Goal: Task Accomplishment & Management: Manage account settings

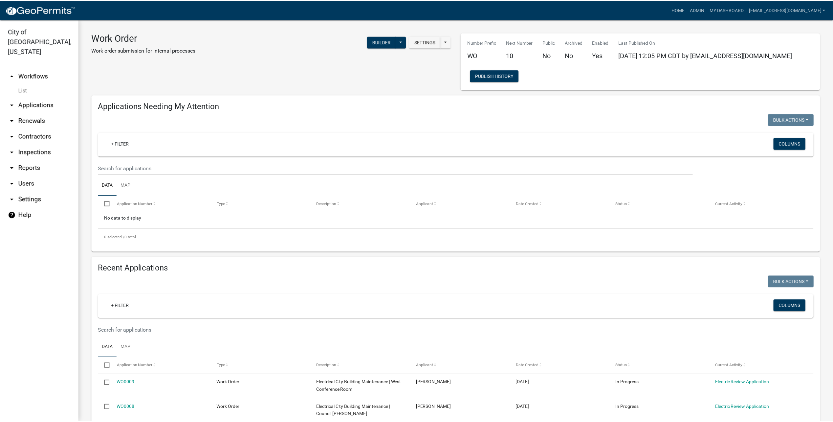
scroll to position [64, 0]
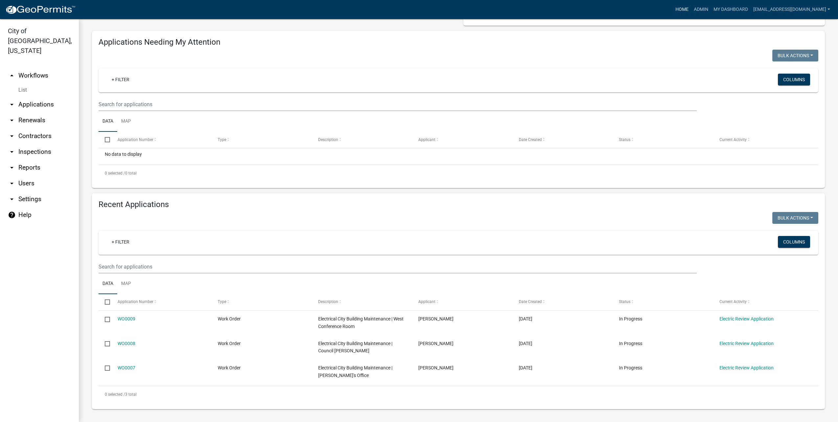
click at [684, 6] on link "Home" at bounding box center [682, 9] width 18 height 12
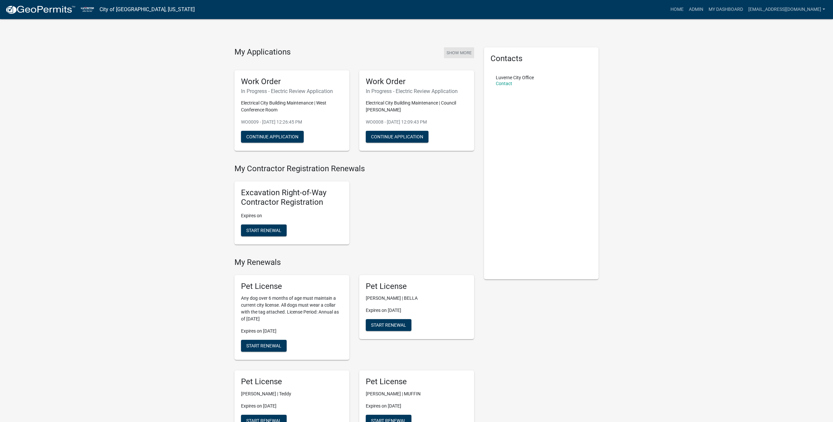
click at [459, 53] on button "Show More" at bounding box center [459, 52] width 30 height 11
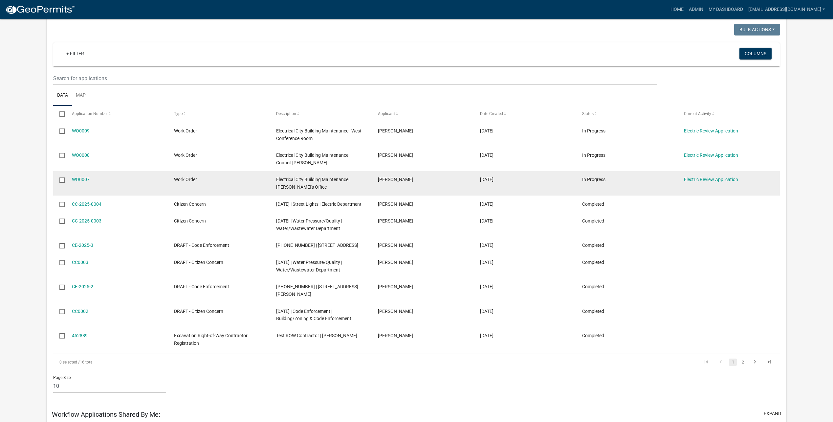
scroll to position [54, 0]
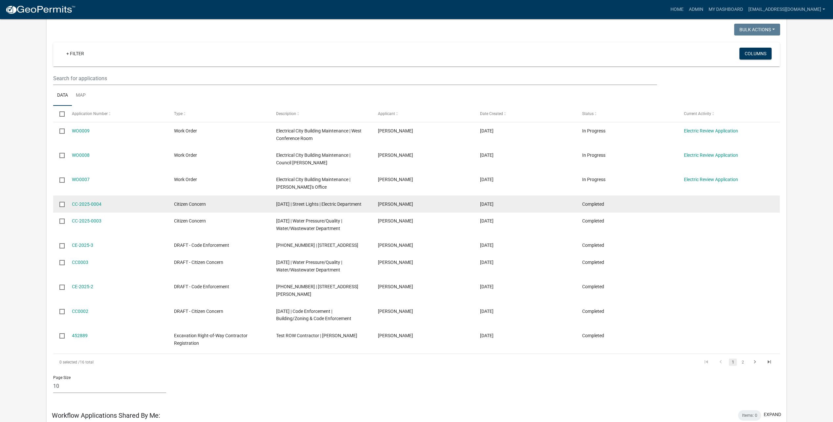
click at [62, 203] on input "checkbox" at bounding box center [61, 204] width 4 height 4
checkbox input "true"
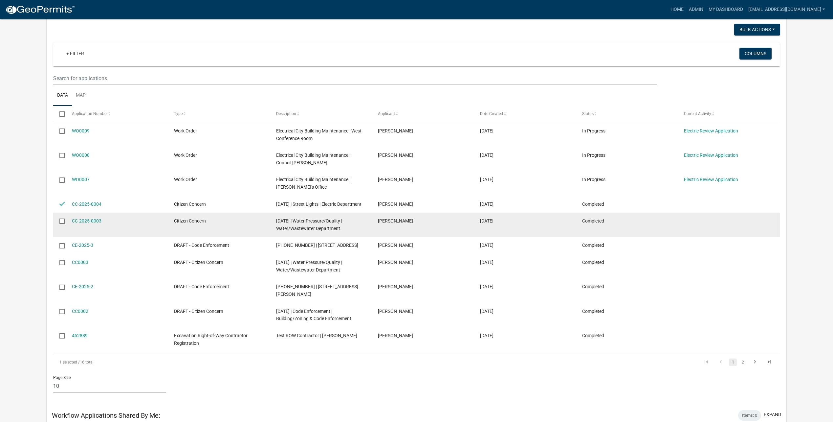
click at [60, 223] on input "checkbox" at bounding box center [61, 220] width 4 height 4
checkbox input "true"
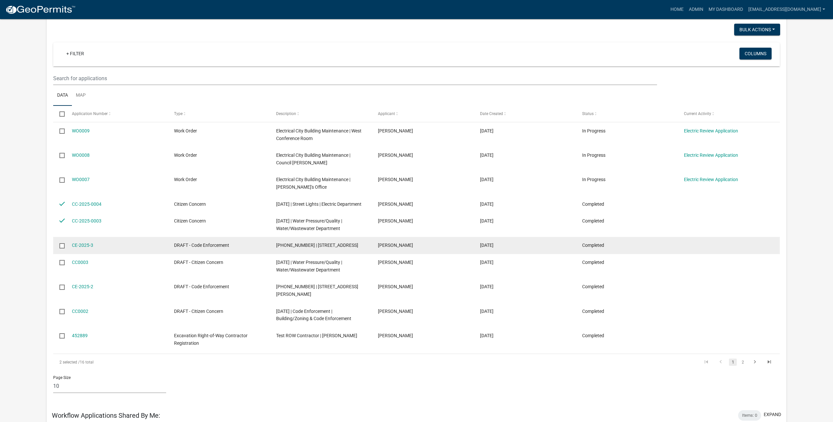
click at [64, 247] on input "checkbox" at bounding box center [61, 245] width 4 height 4
checkbox input "true"
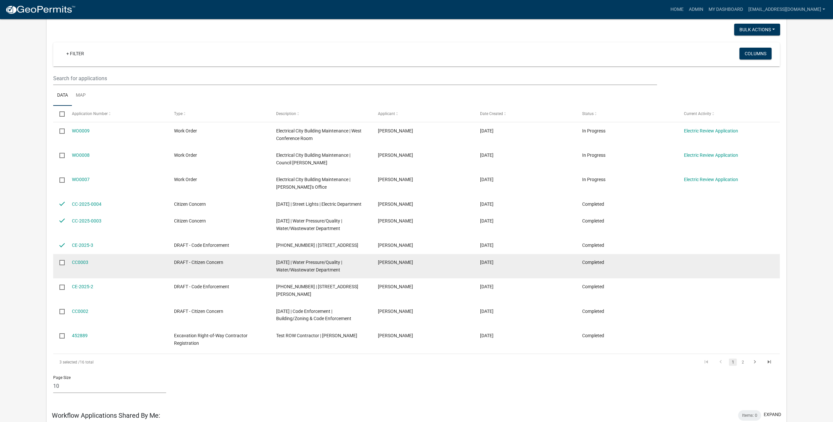
click at [62, 264] on input "checkbox" at bounding box center [61, 262] width 4 height 4
checkbox input "true"
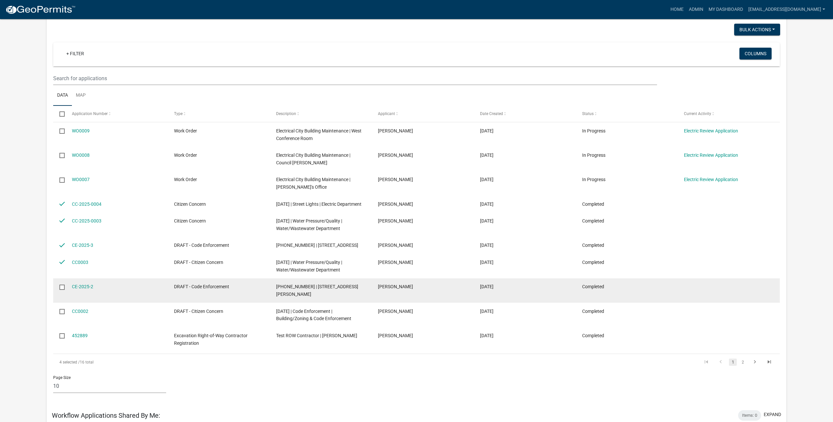
click at [62, 289] on input "checkbox" at bounding box center [61, 286] width 4 height 4
checkbox input "true"
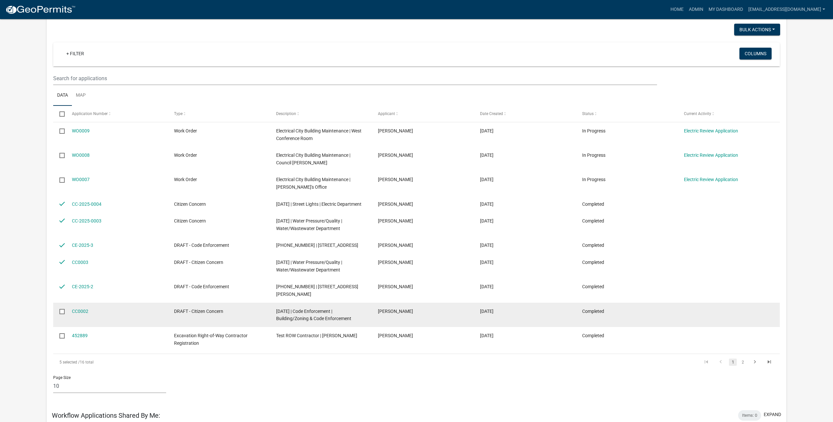
click at [62, 309] on input "checkbox" at bounding box center [61, 311] width 4 height 4
checkbox input "true"
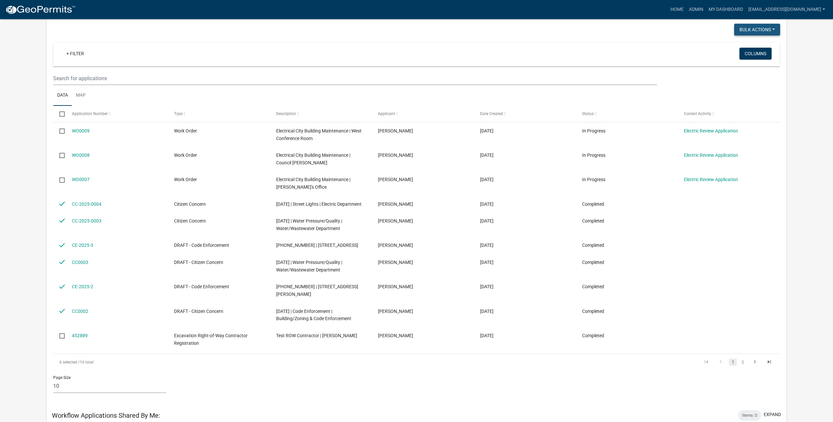
click at [773, 26] on button "Bulk Actions" at bounding box center [757, 30] width 46 height 12
click at [761, 43] on button "Void" at bounding box center [753, 47] width 53 height 16
checkbox input "false"
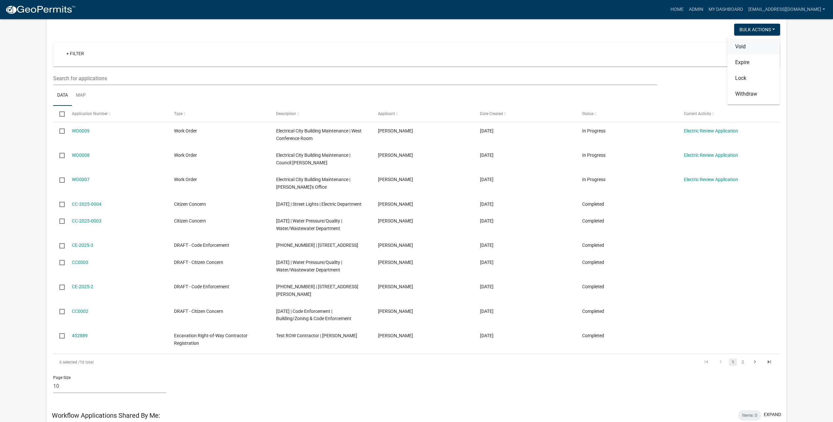
checkbox input "false"
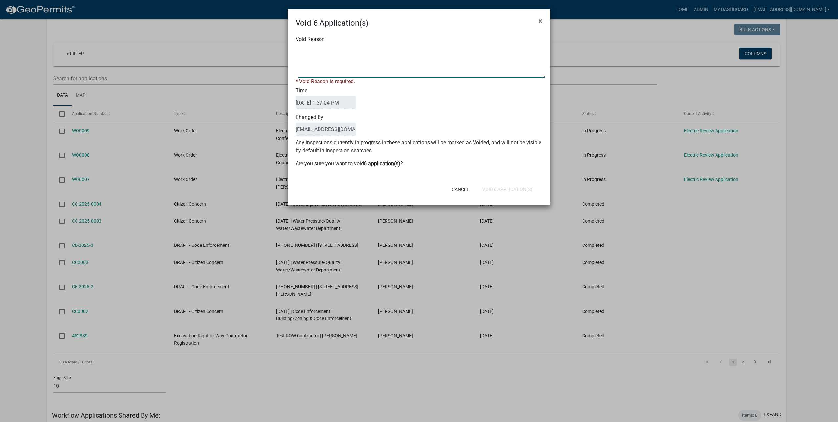
click at [322, 65] on textarea "Void Reason" at bounding box center [421, 61] width 247 height 33
type textarea "test"
drag, startPoint x: 521, startPoint y: 186, endPoint x: 534, endPoint y: 184, distance: 12.7
click at [521, 186] on button "Void 6 Application(s)" at bounding box center [507, 189] width 60 height 12
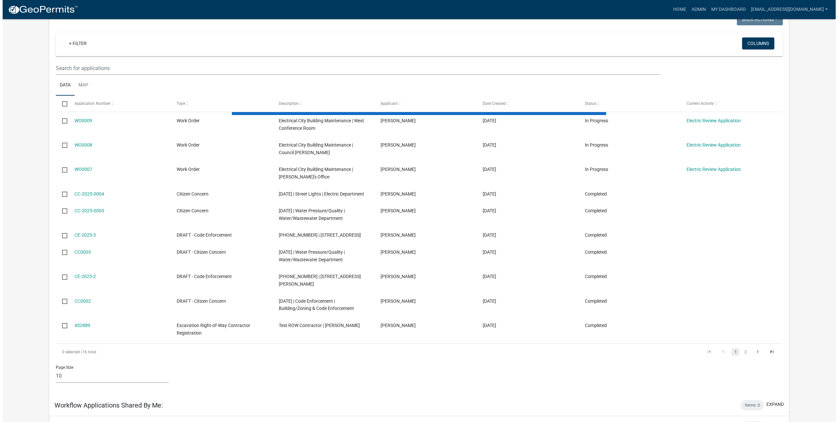
scroll to position [0, 0]
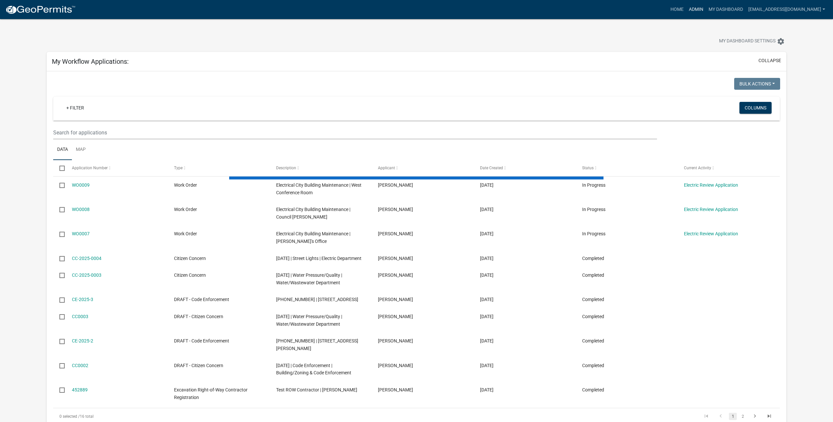
click at [706, 7] on link "Admin" at bounding box center [696, 9] width 20 height 12
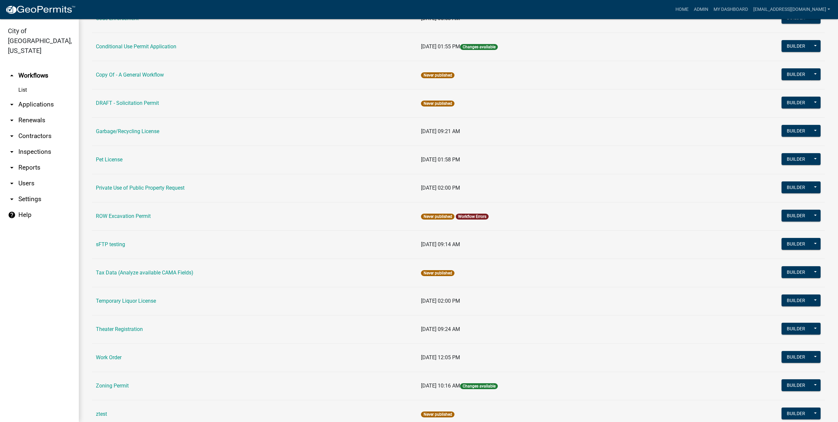
scroll to position [219, 0]
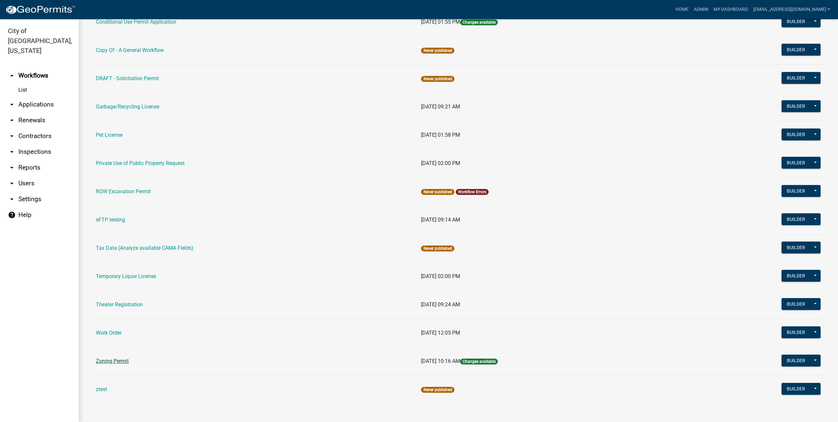
click at [108, 363] on link "Zoning Permit" at bounding box center [112, 361] width 33 height 6
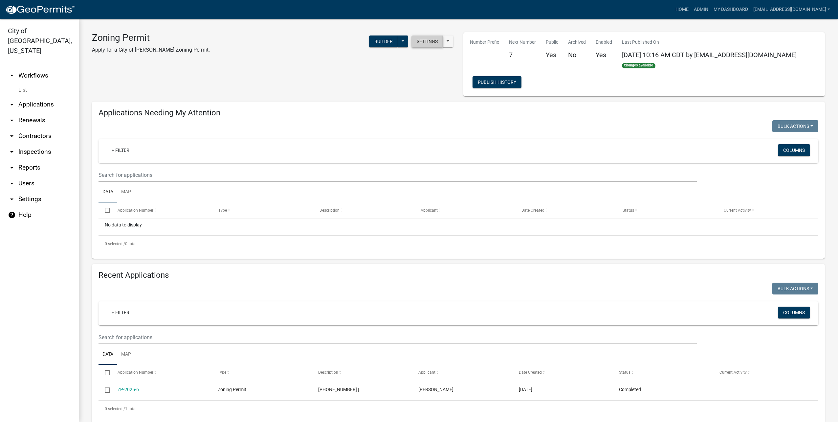
click at [420, 46] on button "Settings" at bounding box center [427, 41] width 32 height 12
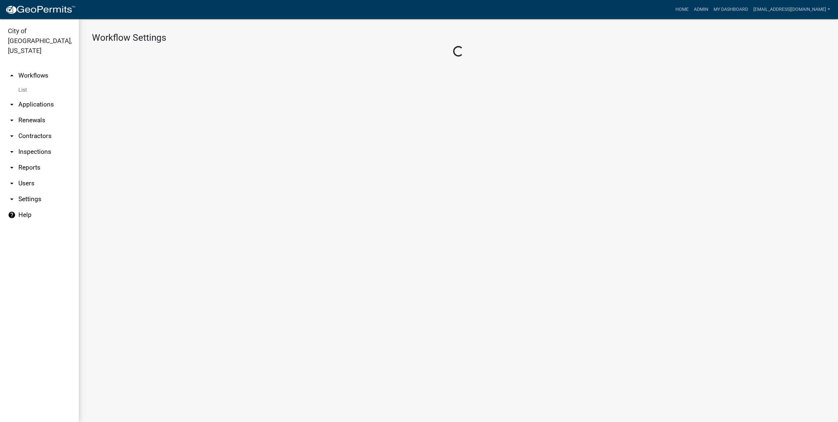
select select "1"
select select "2fdccdfa-7728-4211-88ce-e4301666c427"
select select "04f3bcd2-3b6a-4768-9c2e-3146598118c9"
select select "3"
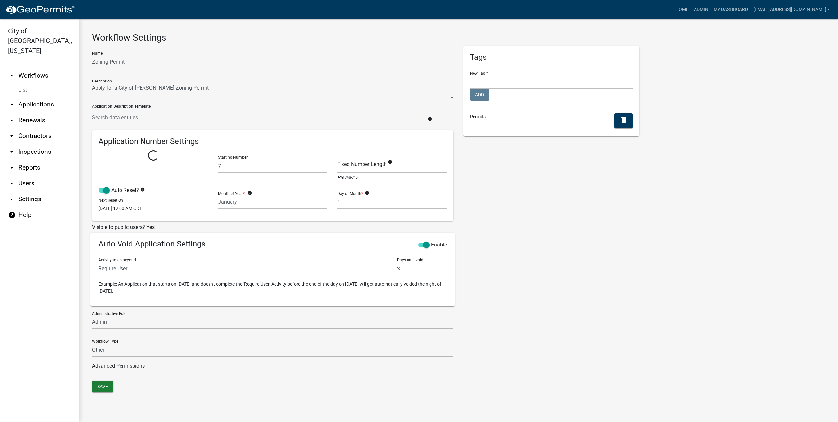
select select
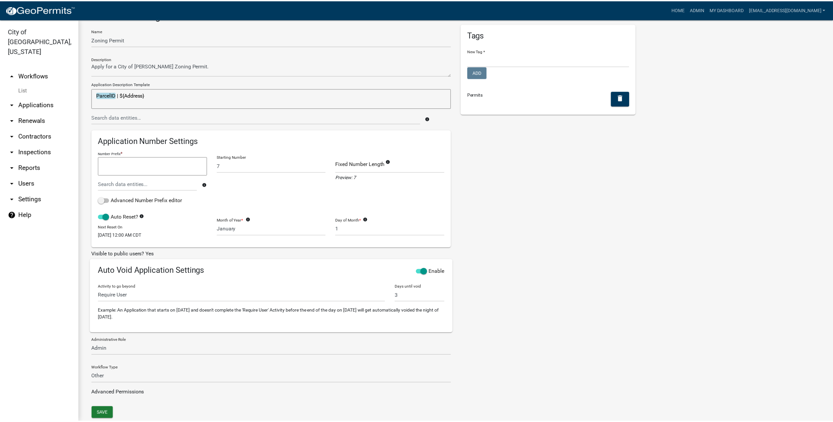
scroll to position [40, 0]
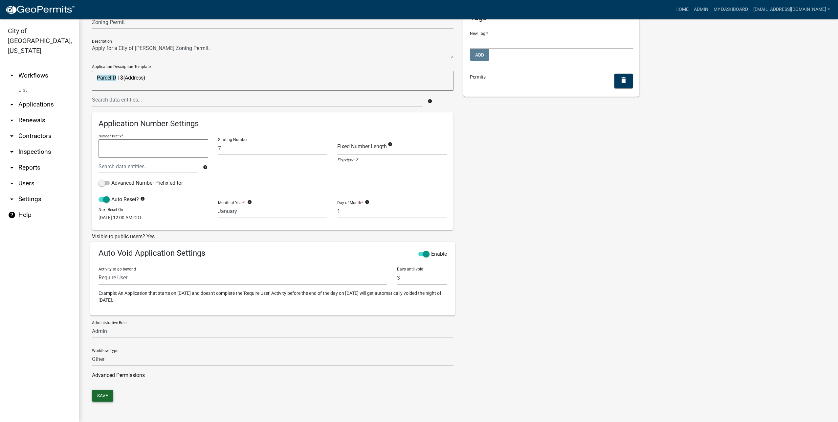
click at [98, 394] on button "Save" at bounding box center [102, 395] width 21 height 12
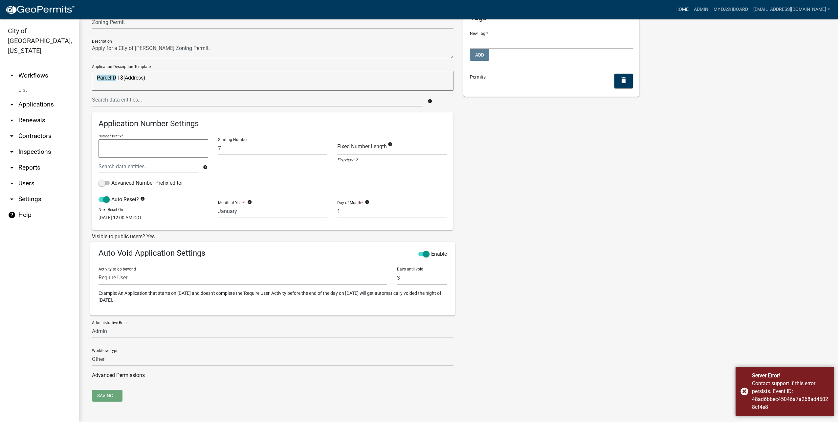
click at [682, 8] on link "Home" at bounding box center [682, 9] width 18 height 12
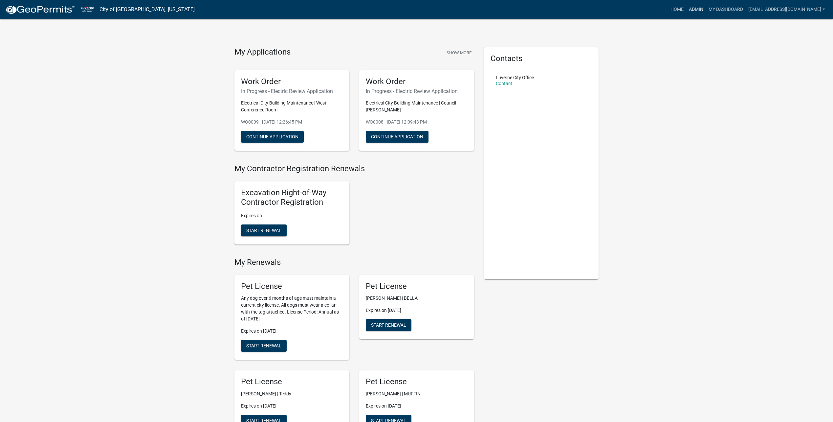
click at [702, 11] on link "Admin" at bounding box center [696, 9] width 20 height 12
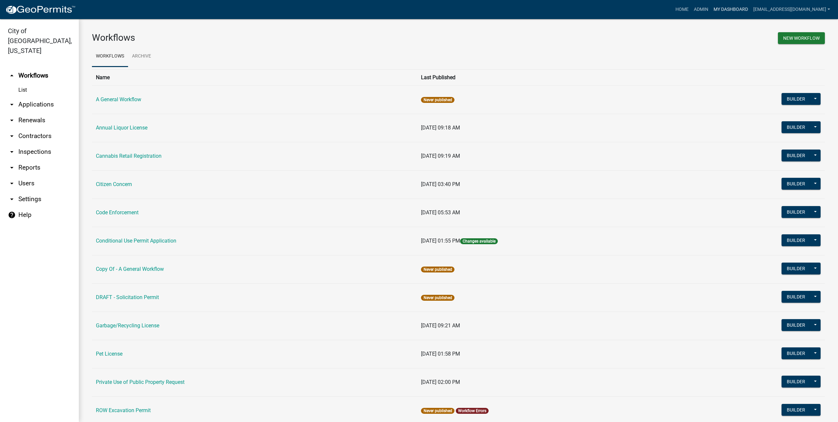
click at [729, 9] on link "My Dashboard" at bounding box center [731, 9] width 40 height 12
